Goal: Information Seeking & Learning: Understand process/instructions

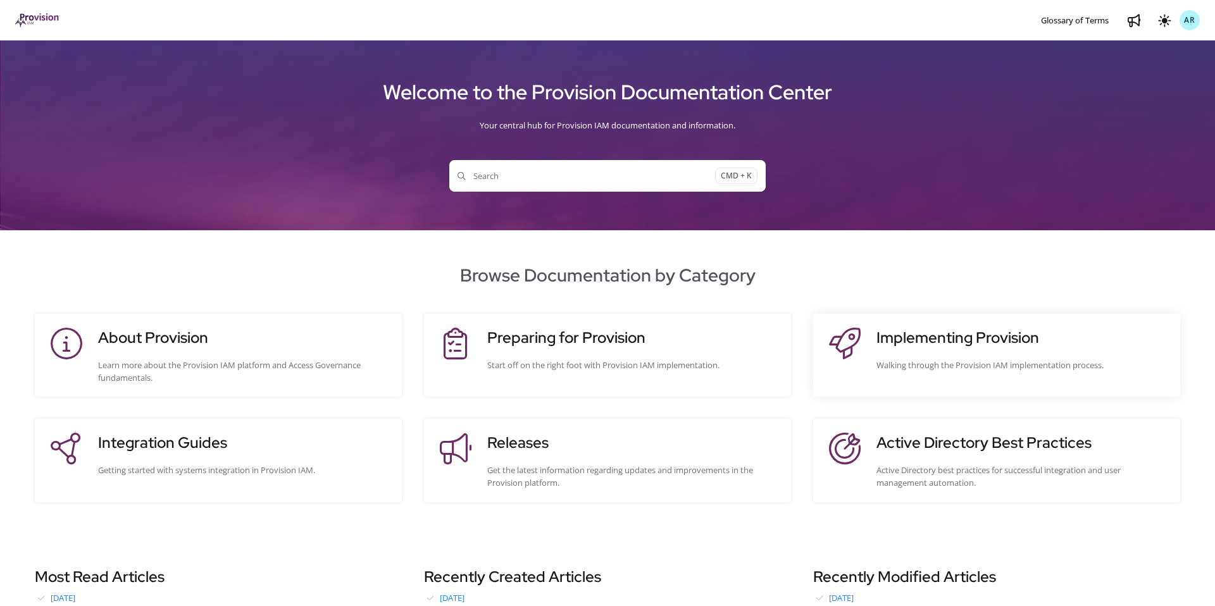
click at [912, 324] on site-action-card-element "Implementing Provision Walking through the Provision IAM implementation process." at bounding box center [996, 355] width 367 height 83
click at [926, 337] on h3 "Implementing Provision" at bounding box center [1022, 338] width 291 height 23
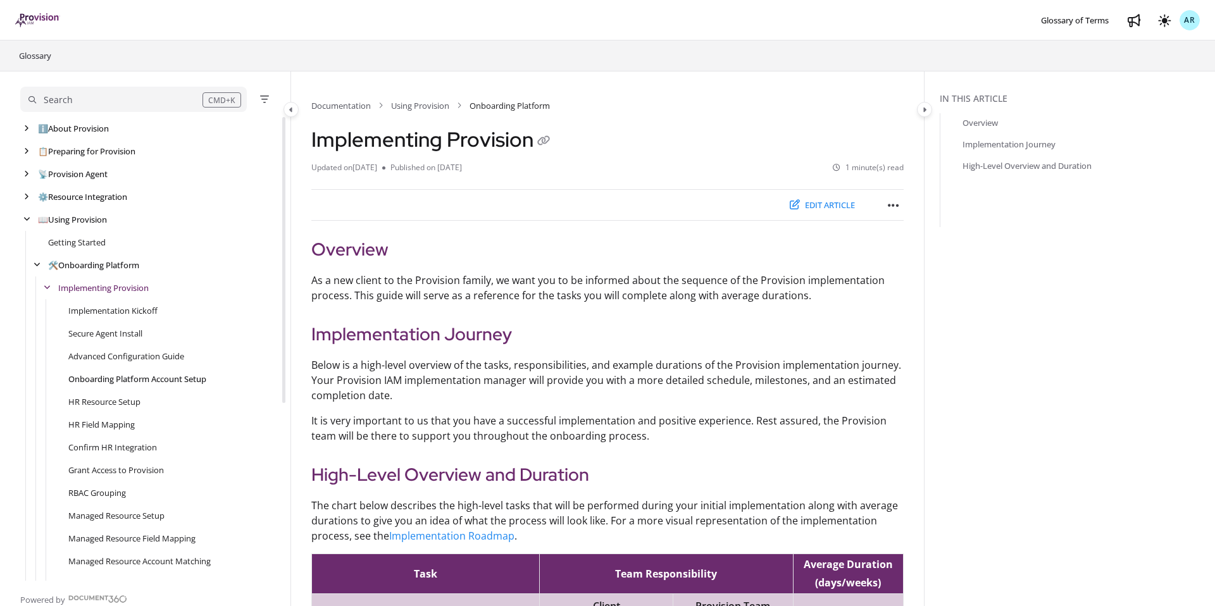
scroll to position [46, 0]
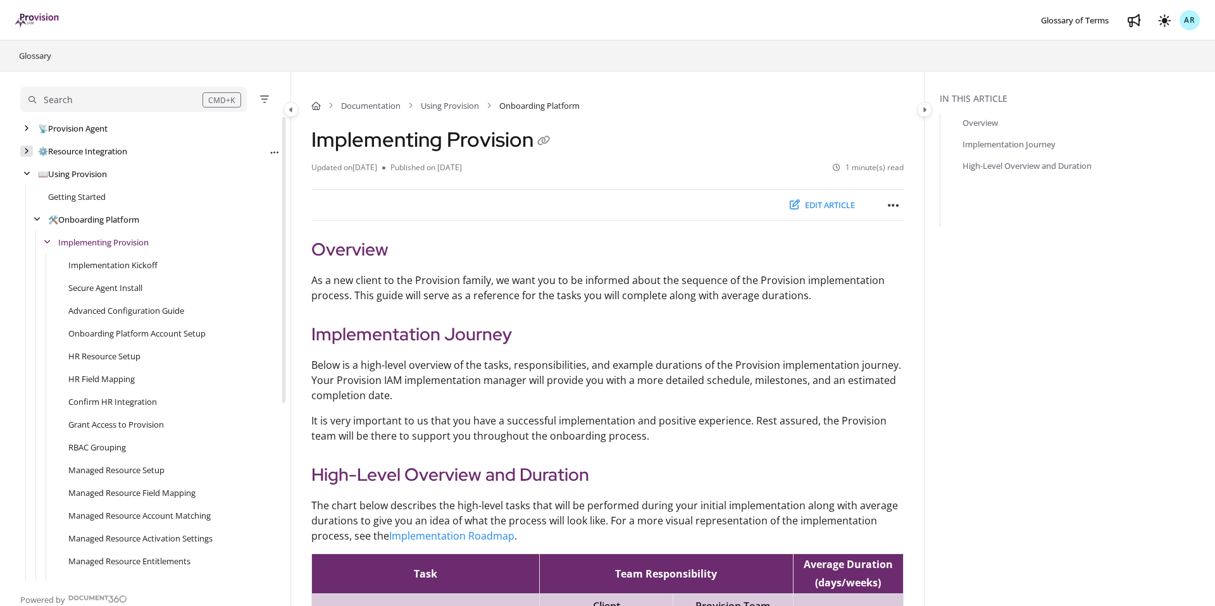
click at [32, 150] on div "arrow" at bounding box center [26, 152] width 13 height 12
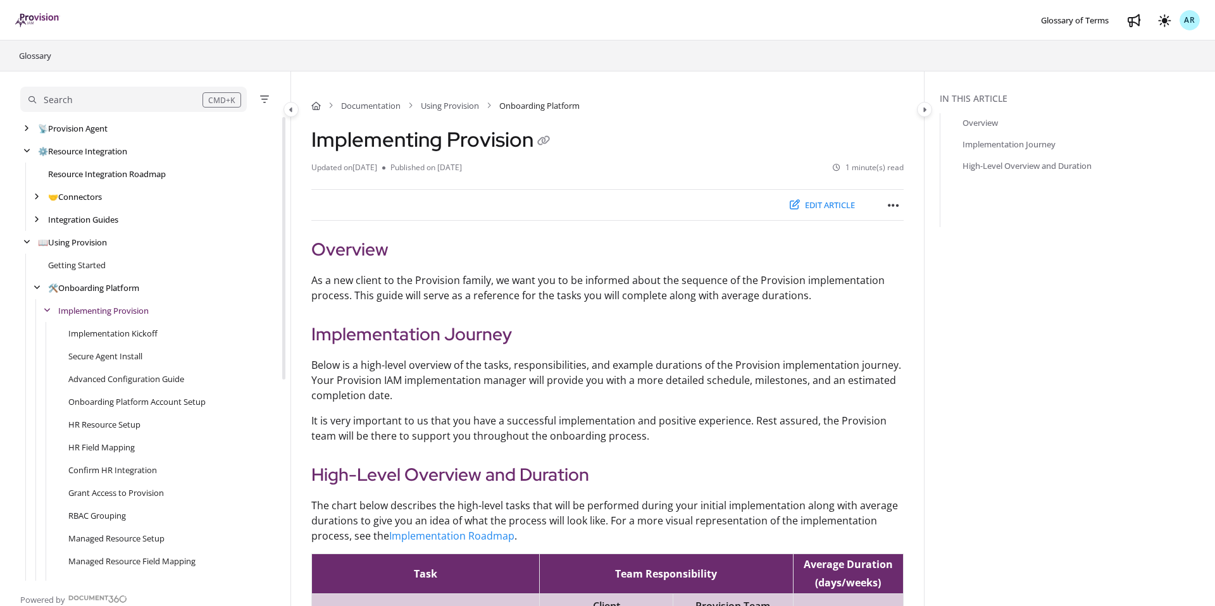
click at [73, 176] on link "Resource Integration Roadmap" at bounding box center [107, 174] width 118 height 13
